Goal: Information Seeking & Learning: Learn about a topic

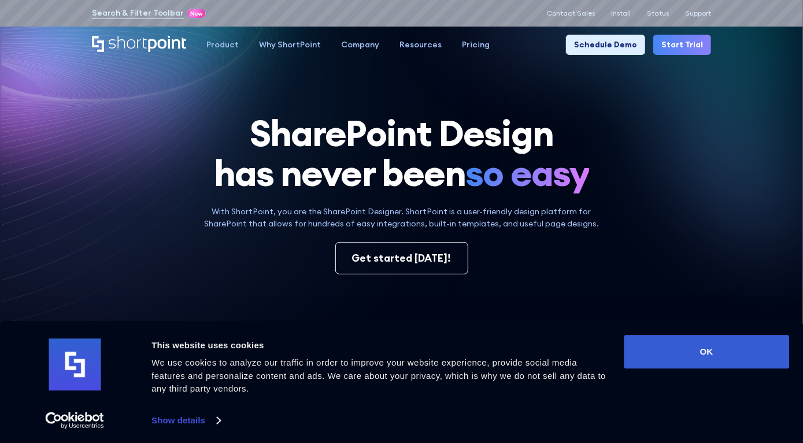
click at [756, 350] on button "OK" at bounding box center [705, 352] width 165 height 34
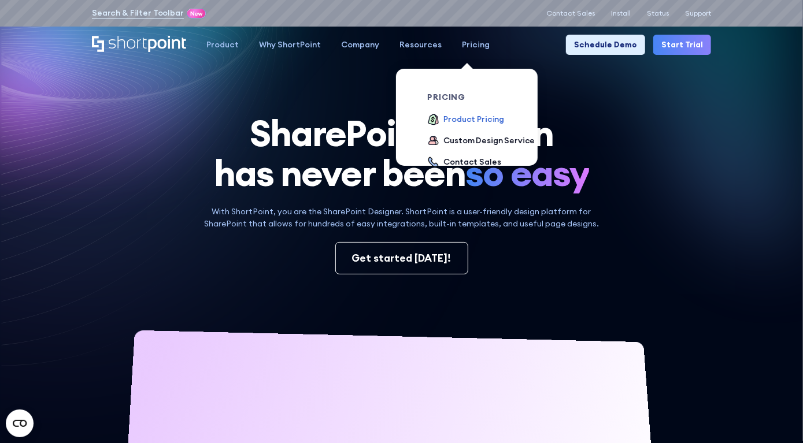
click at [490, 119] on div "Product Pricing" at bounding box center [473, 119] width 61 height 12
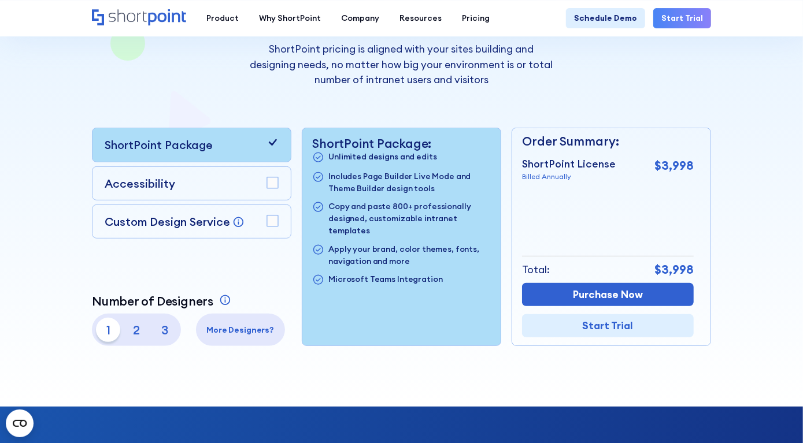
scroll to position [192, 0]
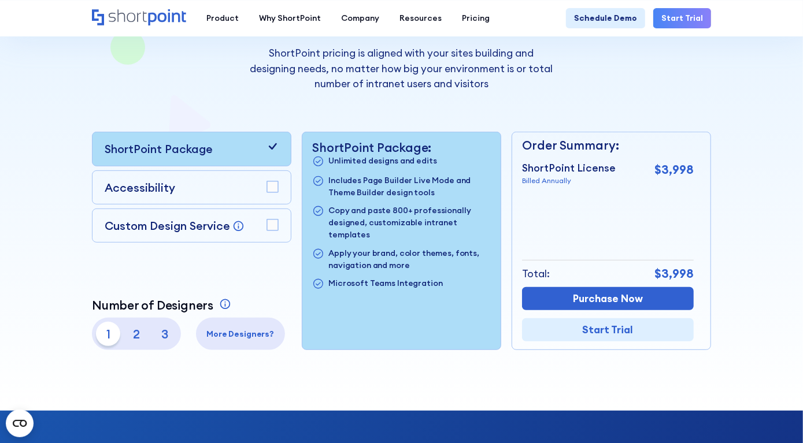
click at [12, 107] on div at bounding box center [401, 119] width 803 height 583
click at [132, 332] on p "2" at bounding box center [136, 334] width 24 height 24
click at [155, 331] on p "3" at bounding box center [165, 334] width 24 height 24
click at [270, 185] on rect at bounding box center [272, 186] width 11 height 11
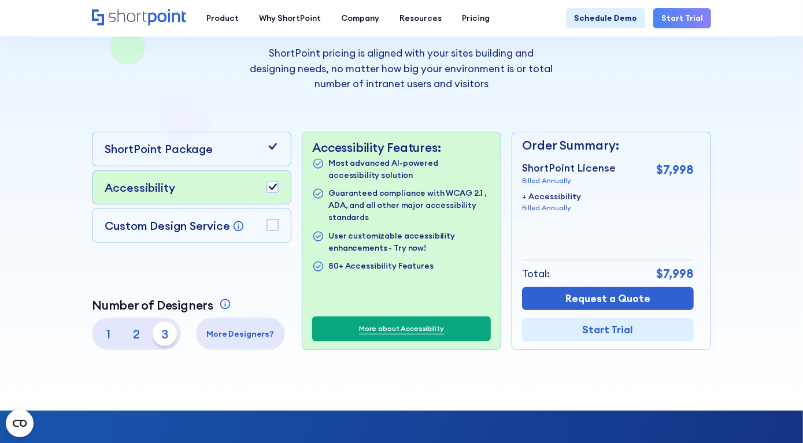
click at [273, 225] on rect at bounding box center [272, 225] width 11 height 11
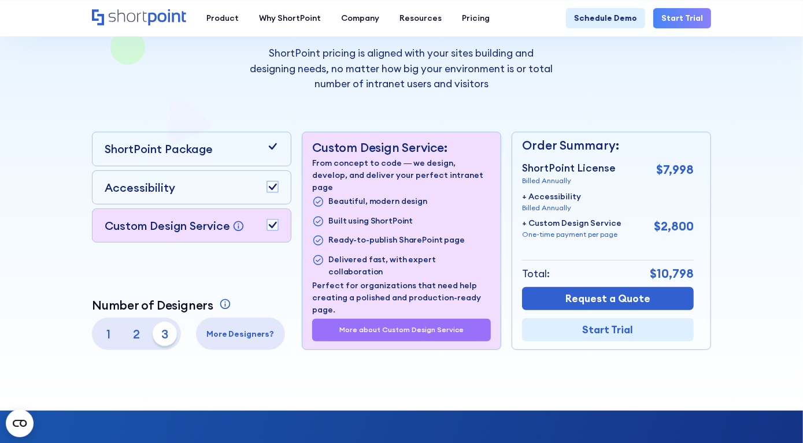
click at [269, 192] on rect at bounding box center [272, 186] width 11 height 11
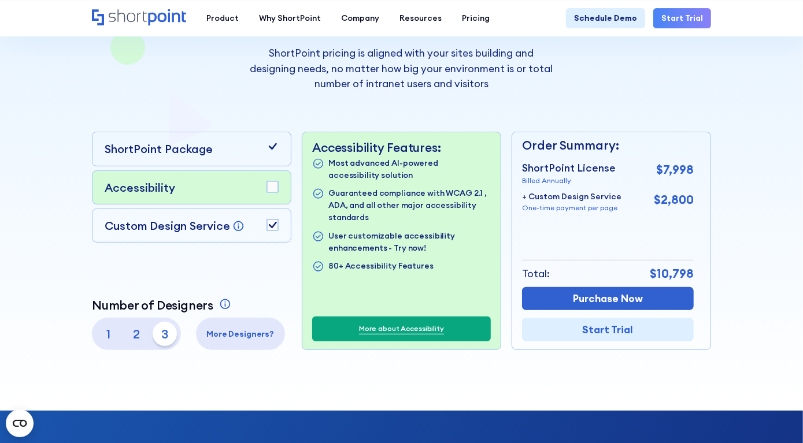
click at [272, 217] on div "Custom Design Service Bring your dream design to life with our Custom Design Se…" at bounding box center [191, 226] width 199 height 34
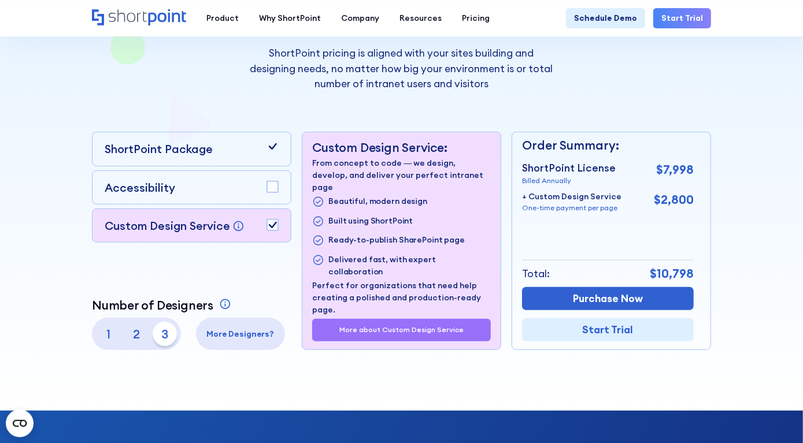
click at [242, 151] on div "ShortPoint Package" at bounding box center [192, 148] width 174 height 17
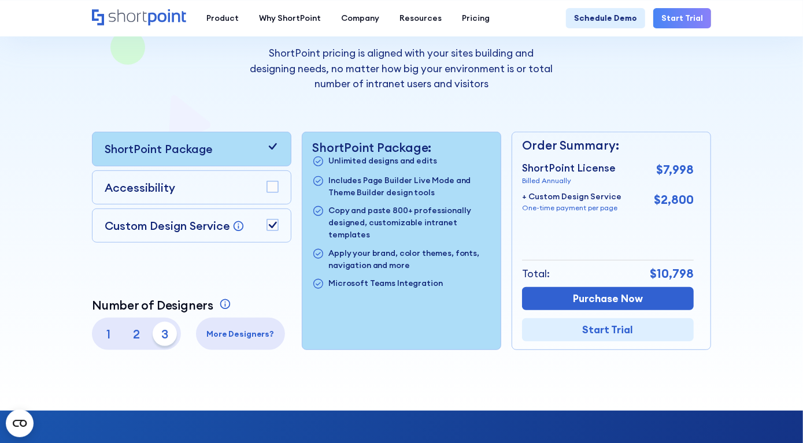
click at [269, 230] on rect at bounding box center [272, 225] width 11 height 11
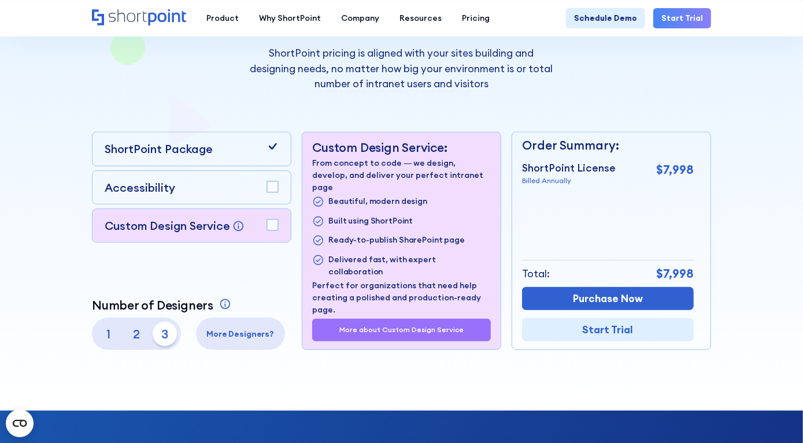
click at [195, 148] on p "ShortPoint Package" at bounding box center [159, 148] width 108 height 17
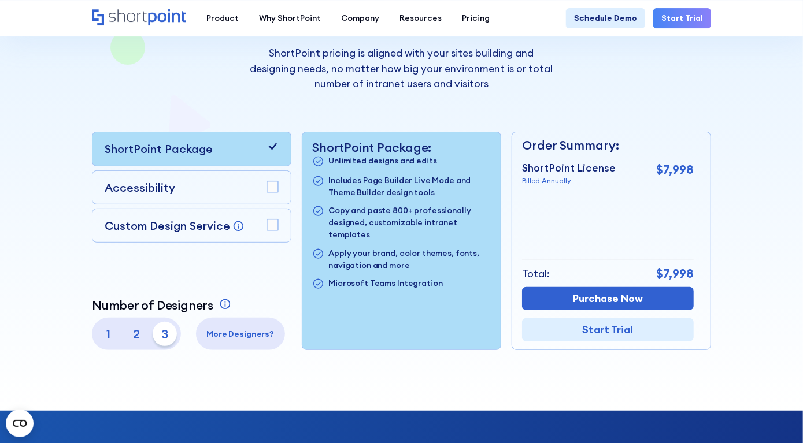
click at [111, 339] on p "1" at bounding box center [108, 334] width 24 height 24
click at [124, 335] on p "2" at bounding box center [136, 334] width 24 height 24
click at [161, 332] on p "3" at bounding box center [165, 334] width 24 height 24
click at [101, 336] on p "1" at bounding box center [108, 334] width 24 height 24
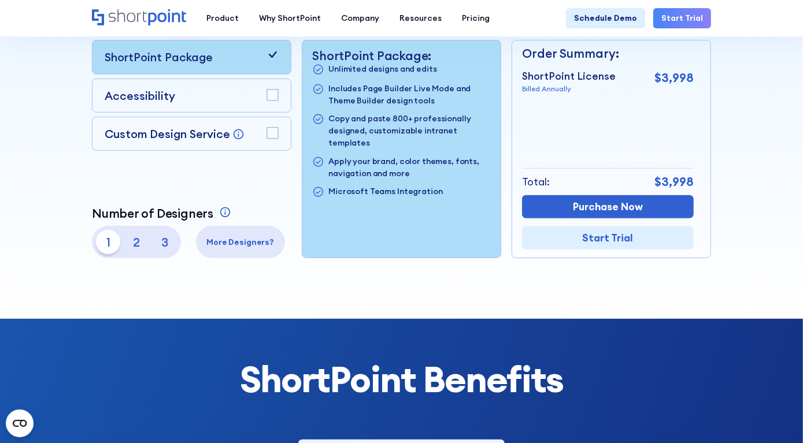
scroll to position [288, 0]
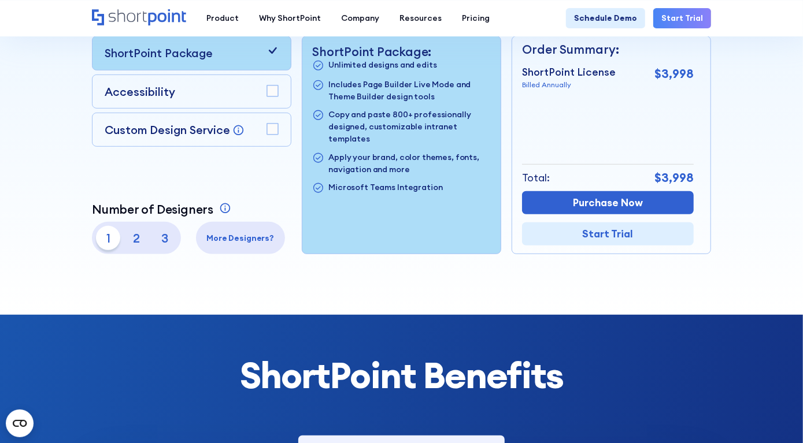
click at [138, 248] on p "2" at bounding box center [136, 238] width 24 height 24
click at [155, 241] on p "3" at bounding box center [165, 238] width 24 height 24
click at [99, 237] on p "1" at bounding box center [108, 238] width 24 height 24
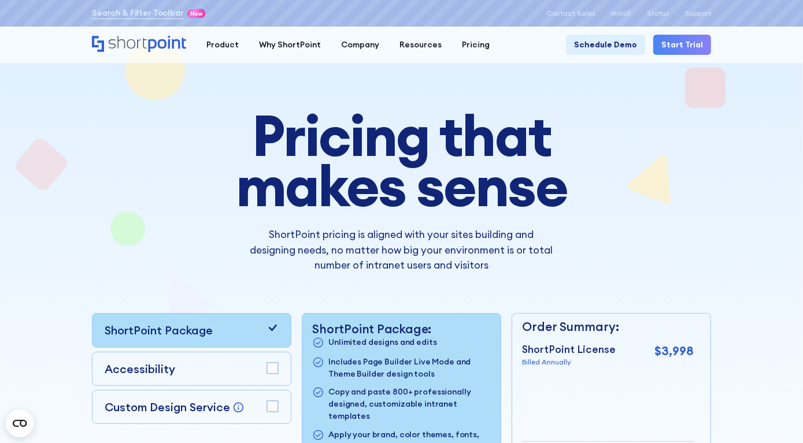
scroll to position [0, 0]
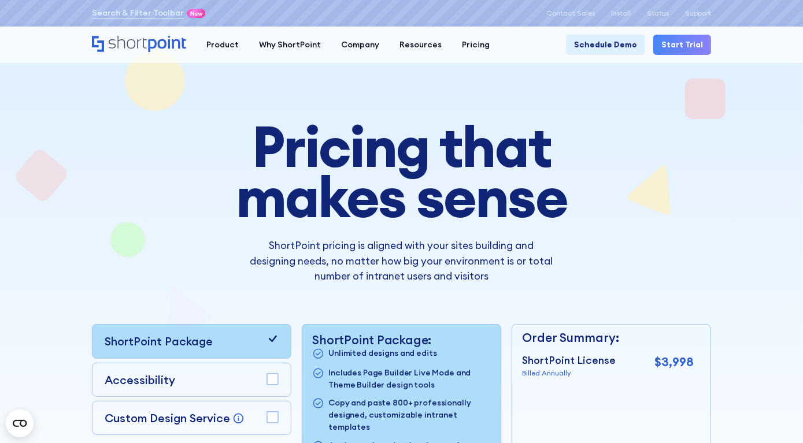
click at [507, 64] on div at bounding box center [402, 311] width 728 height 583
